Goal: Ask a question: Seek information or help from site administrators or community

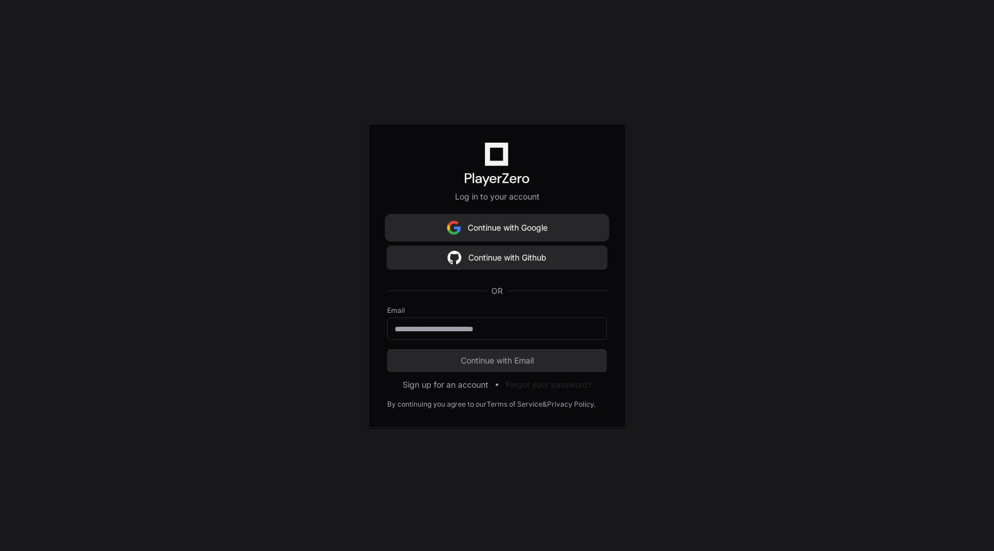
click at [485, 219] on button "Continue with Google" at bounding box center [497, 227] width 220 height 23
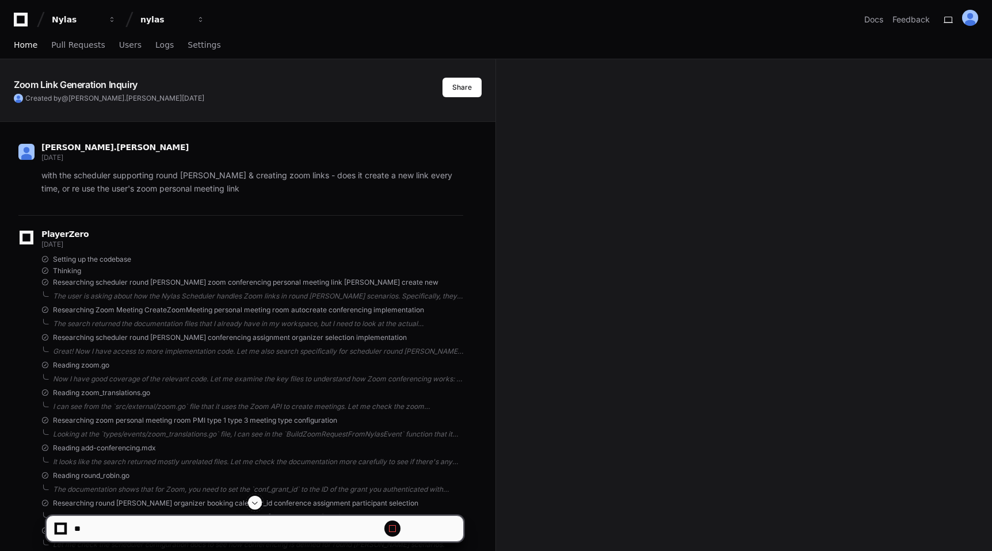
click at [28, 45] on span "Home" at bounding box center [26, 44] width 24 height 7
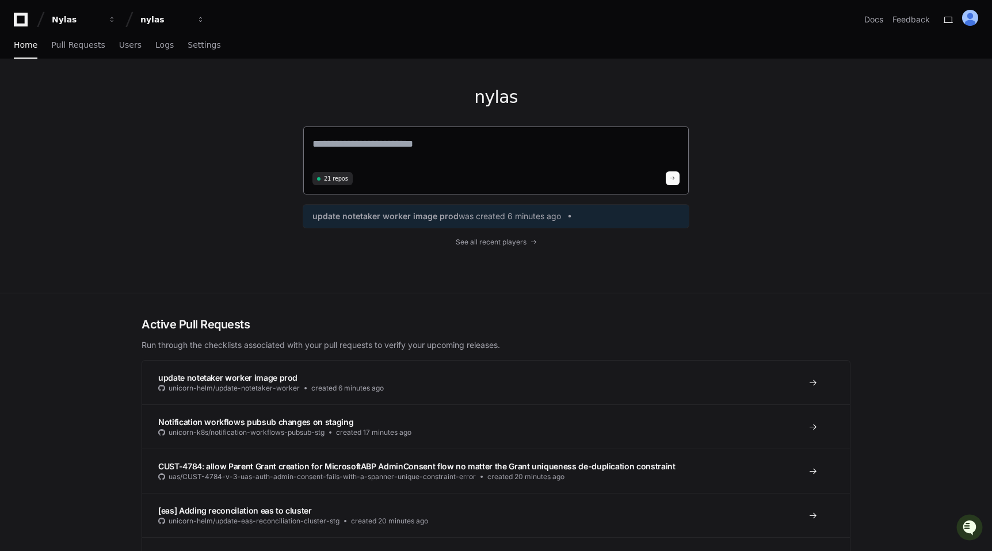
click at [406, 143] on textarea at bounding box center [495, 152] width 367 height 32
type textarea "*"
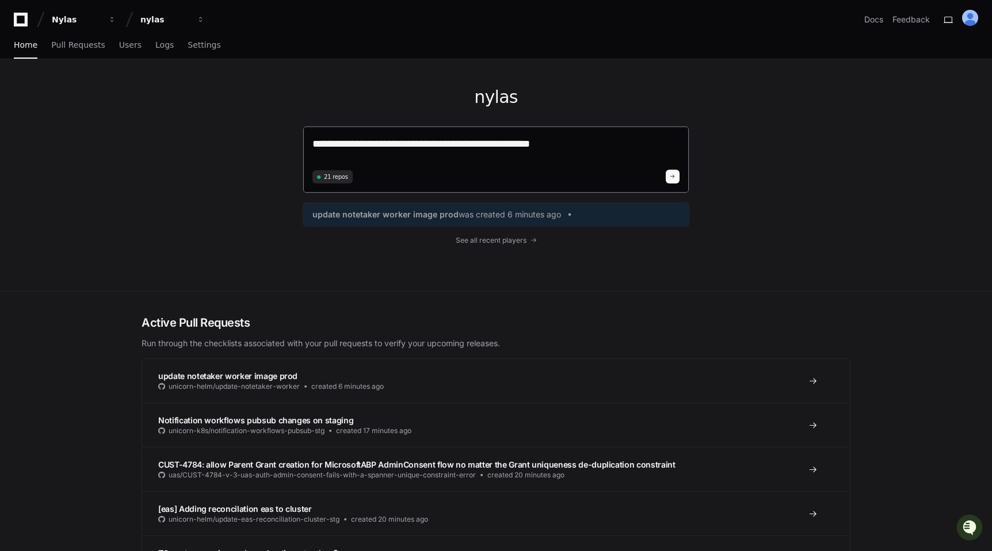
click at [383, 142] on textarea "**********" at bounding box center [495, 151] width 367 height 30
click at [593, 151] on textarea "**********" at bounding box center [495, 151] width 367 height 30
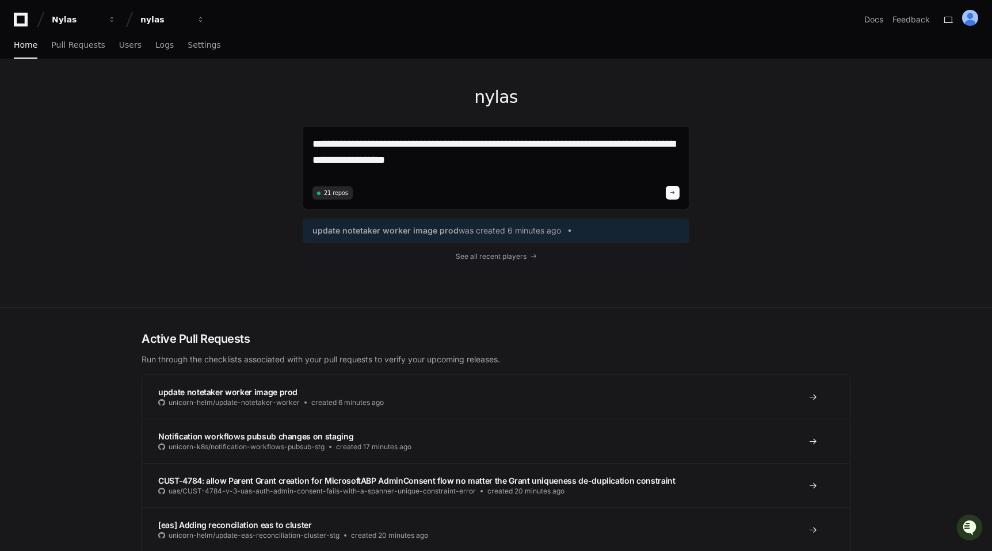
type textarea "**********"
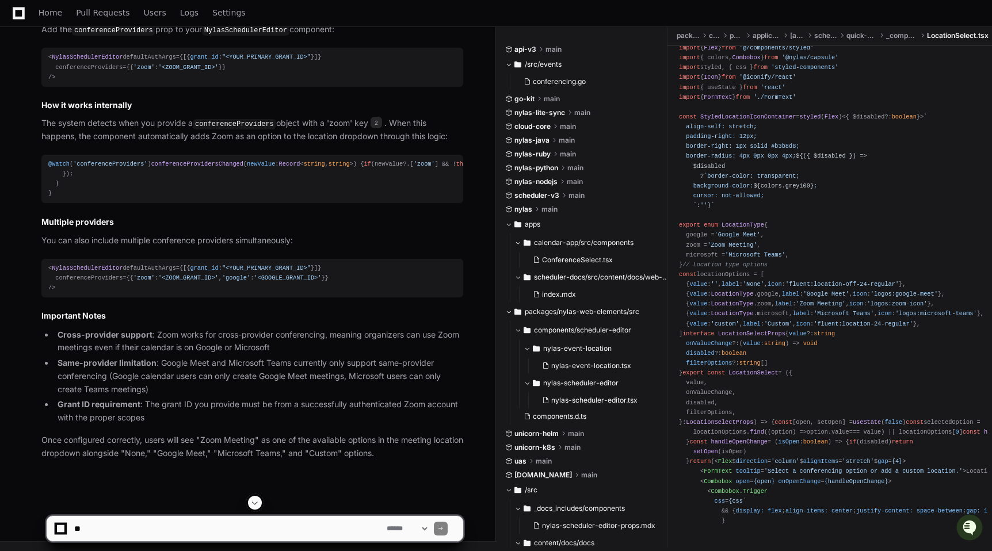
scroll to position [762, 0]
click at [123, 529] on textarea at bounding box center [228, 528] width 312 height 25
paste textarea "**********"
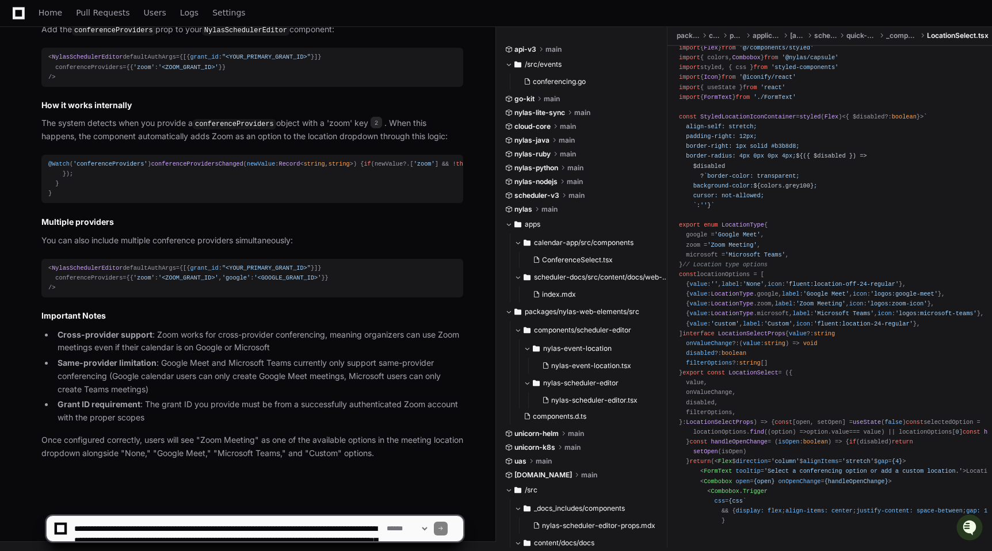
scroll to position [3, 0]
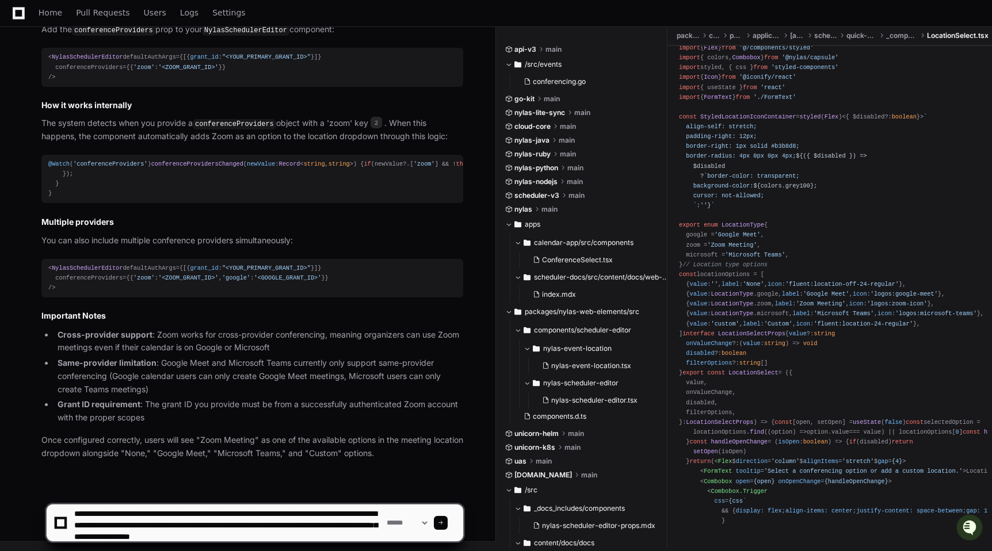
drag, startPoint x: 107, startPoint y: 513, endPoint x: 22, endPoint y: 513, distance: 84.6
click at [22, 513] on div "**********" at bounding box center [255, 518] width 482 height 67
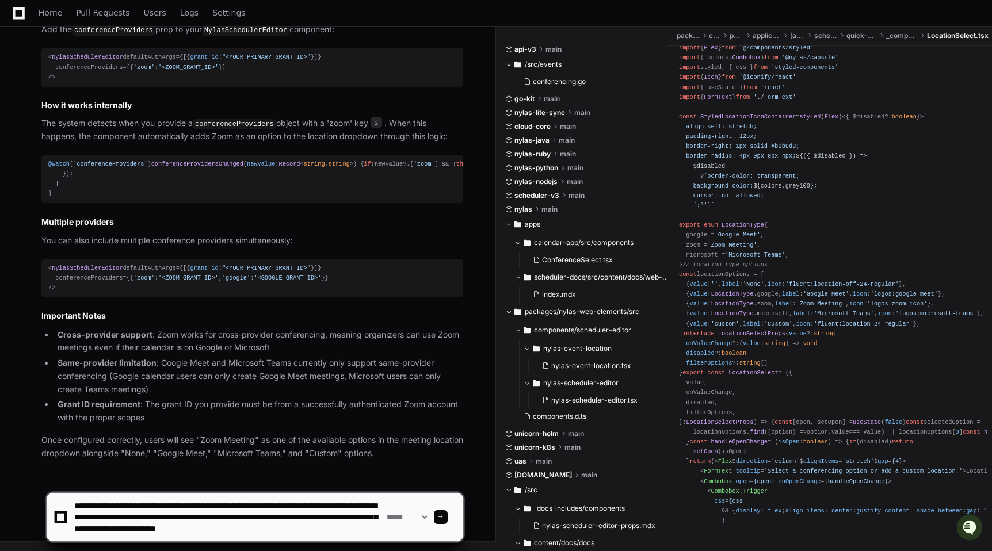
scroll to position [12, 0]
drag, startPoint x: 311, startPoint y: 520, endPoint x: 195, endPoint y: 520, distance: 116.2
click at [195, 520] on textarea at bounding box center [228, 517] width 312 height 48
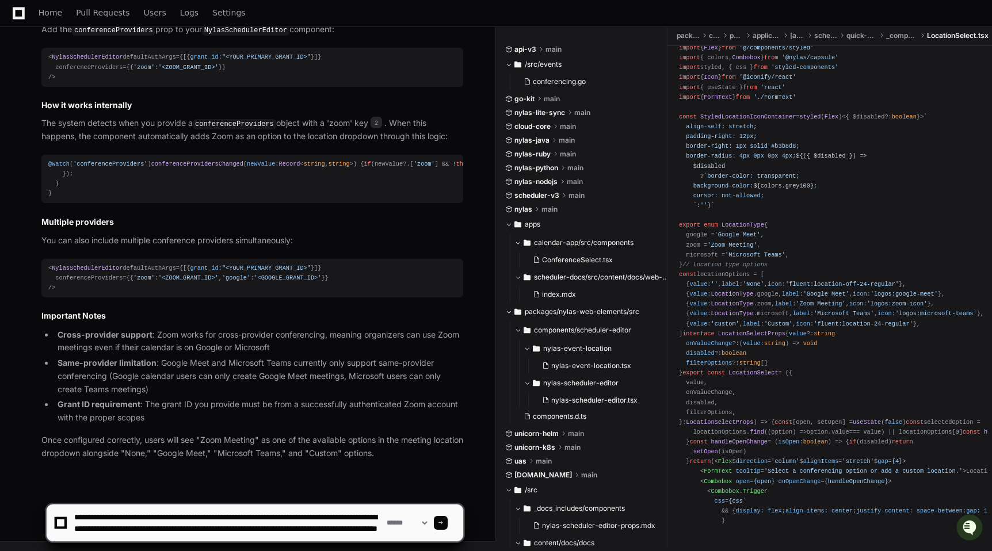
click at [213, 538] on textarea at bounding box center [228, 523] width 312 height 37
click at [221, 535] on textarea at bounding box center [228, 523] width 312 height 37
type textarea "**********"
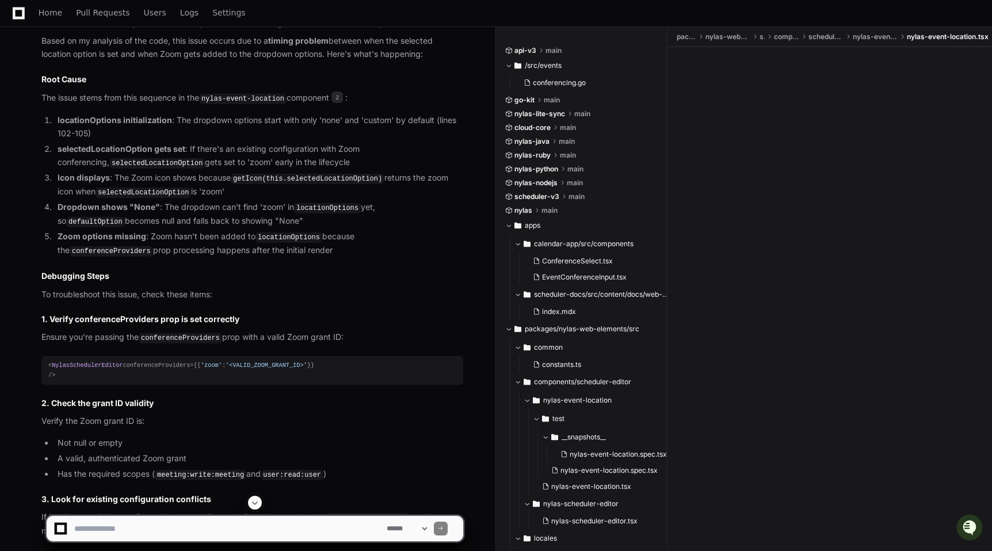
scroll to position [1427, 0]
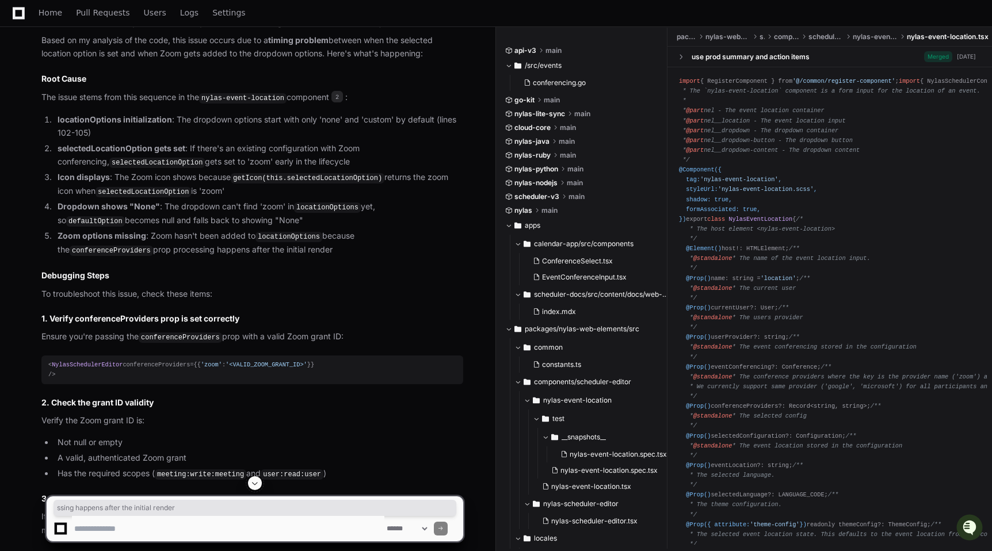
drag, startPoint x: 246, startPoint y: 369, endPoint x: 86, endPoint y: 368, distance: 160.5
click at [86, 257] on li "Zoom options missing : Zoom hasn't been added to locationOptions because the co…" at bounding box center [258, 243] width 409 height 27
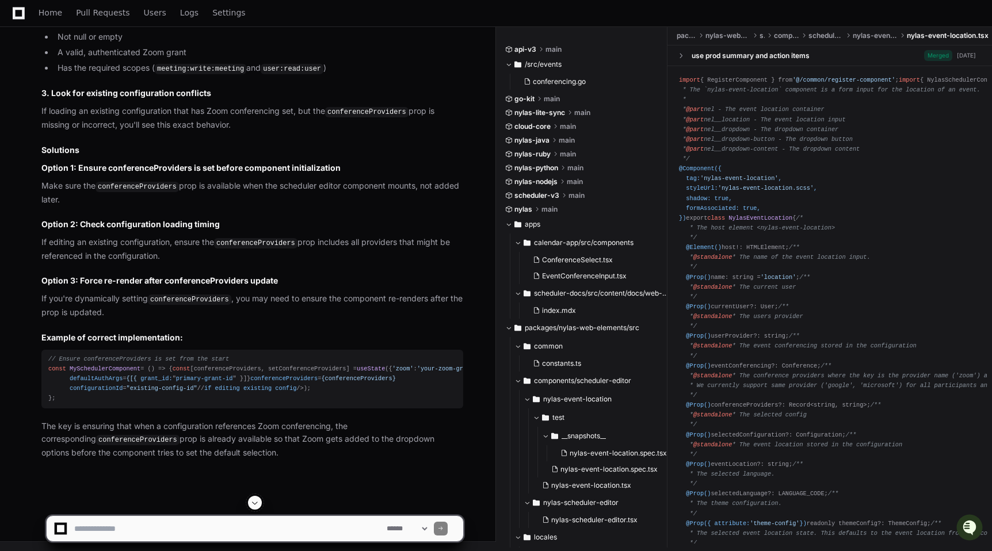
scroll to position [1912, 0]
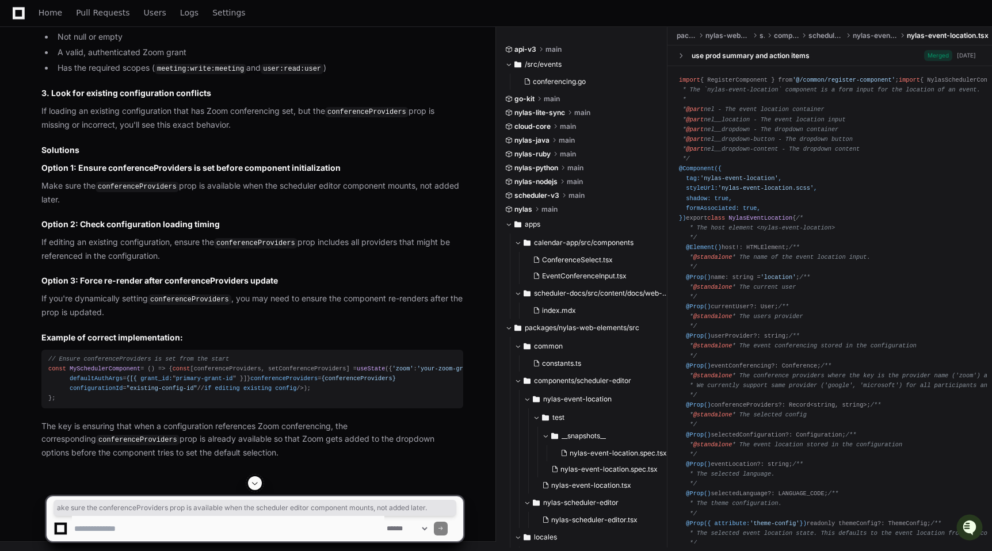
drag, startPoint x: 87, startPoint y: 273, endPoint x: 49, endPoint y: 261, distance: 39.9
click at [49, 206] on p "Make sure the conferenceProviders prop is available when the scheduler editor c…" at bounding box center [252, 193] width 422 height 26
copy p "ake sure the conferenceProviders prop is available when the scheduler editor co…"
drag, startPoint x: 45, startPoint y: 316, endPoint x: 179, endPoint y: 330, distance: 134.8
click at [178, 262] on p "If editing an existing configuration, ensure the conferenceProviders prop inclu…" at bounding box center [252, 249] width 422 height 26
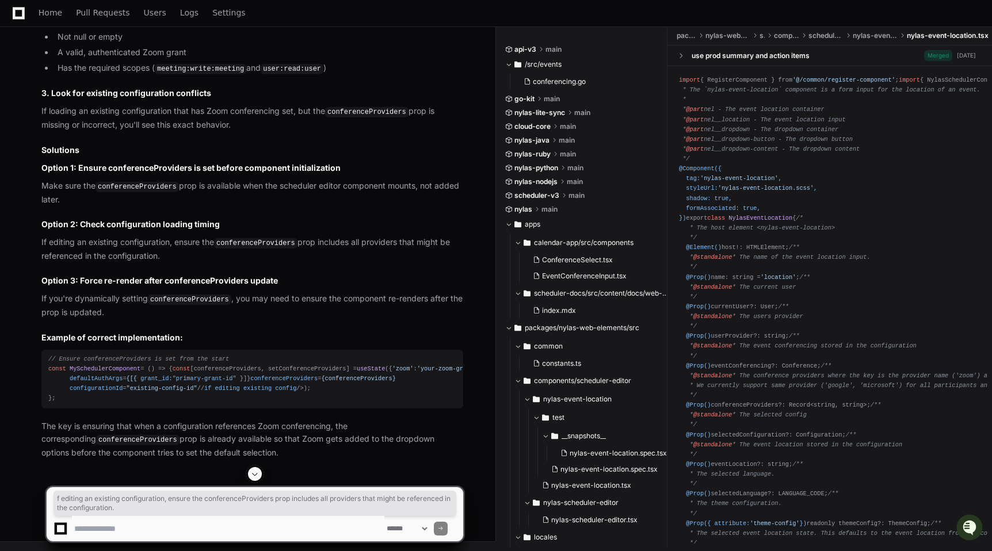
click at [179, 262] on p "If editing an existing configuration, ensure the conferenceProviders prop inclu…" at bounding box center [252, 249] width 422 height 26
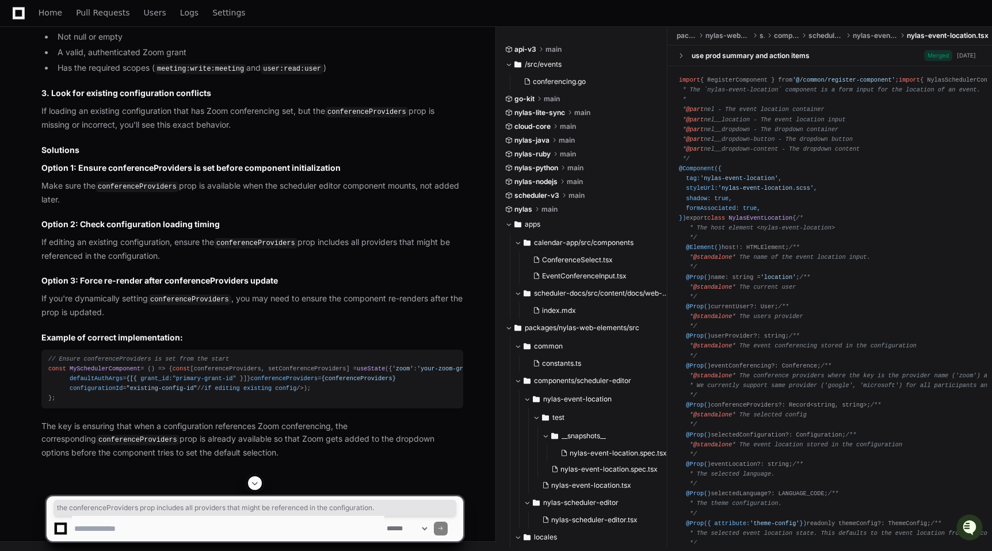
drag, startPoint x: 161, startPoint y: 327, endPoint x: 203, endPoint y: 316, distance: 43.4
click at [203, 262] on p "If editing an existing configuration, ensure the conferenceProviders prop inclu…" at bounding box center [252, 249] width 422 height 26
copy p "the conferenceProviders prop includes all providers that might be referenced in…"
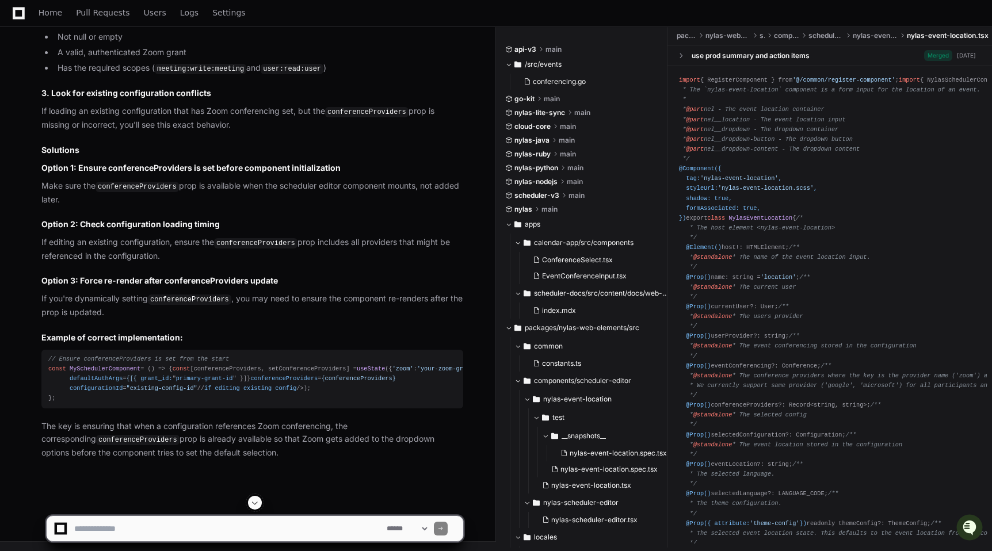
click at [327, 336] on article "Based on my analysis of the code, this issue occurs due to a timing problem bet…" at bounding box center [252, 43] width 422 height 831
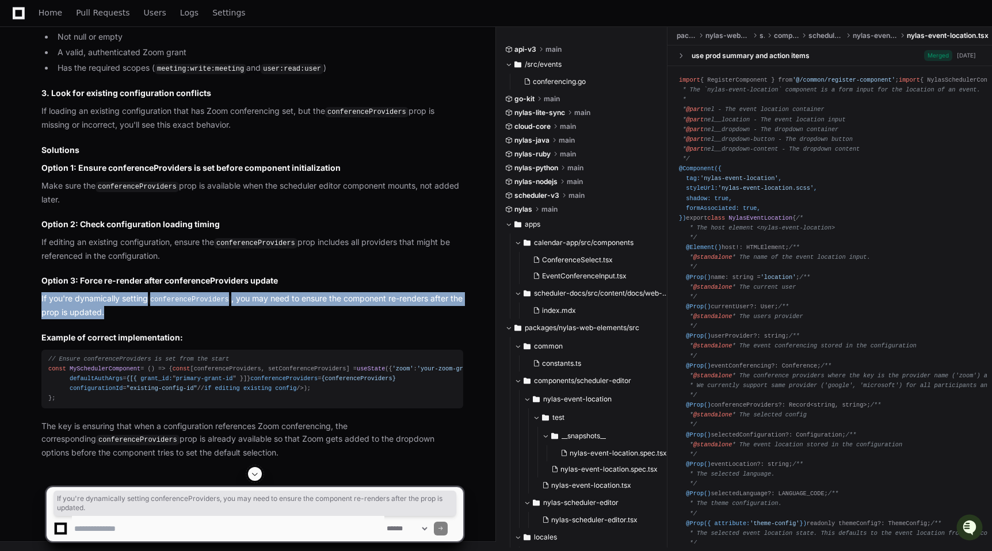
drag, startPoint x: 133, startPoint y: 385, endPoint x: 27, endPoint y: 371, distance: 107.3
click at [27, 371] on div "nylas-event-location.tsx 2 Based on my analysis of the code, this issue occurs …" at bounding box center [240, 19] width 445 height 882
drag, startPoint x: 27, startPoint y: 371, endPoint x: 146, endPoint y: 380, distance: 119.5
click at [146, 380] on div "nylas-event-location.tsx 2 Based on my analysis of the code, this issue occurs …" at bounding box center [240, 19] width 445 height 882
copy p "If you're dynamically setting conferenceProviders , you may need to ensure the …"
